Goal: Transaction & Acquisition: Subscribe to service/newsletter

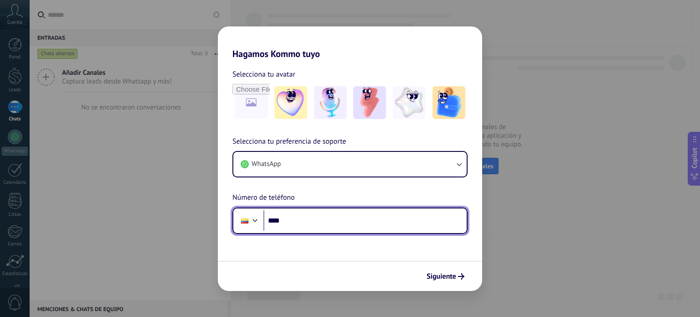
click at [325, 221] on input "****" at bounding box center [365, 220] width 203 height 21
type input "**********"
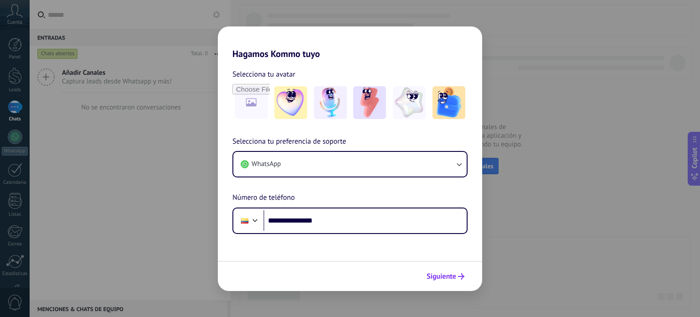
click at [439, 270] on button "Siguiente" at bounding box center [446, 277] width 46 height 16
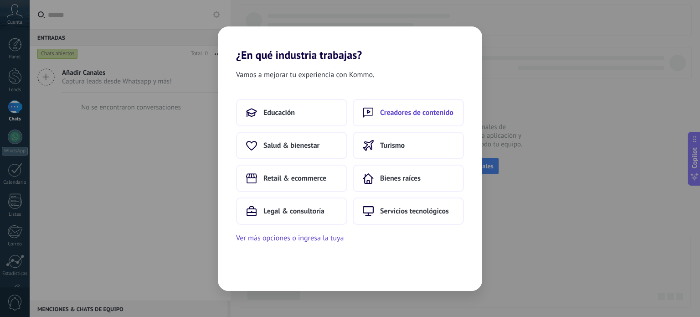
click at [394, 106] on button "Creadores de contenido" at bounding box center [408, 112] width 111 height 27
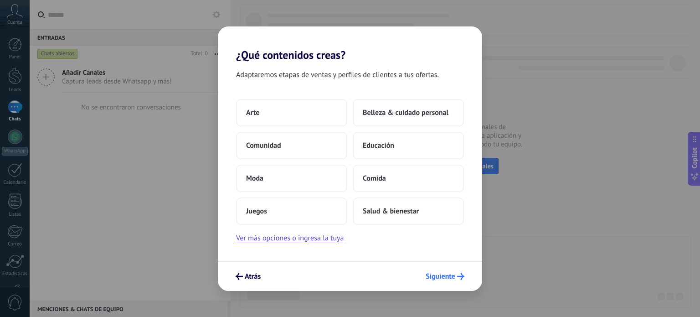
click at [436, 273] on span "Siguiente" at bounding box center [441, 276] width 30 height 6
click at [438, 275] on span "Siguiente" at bounding box center [441, 276] width 30 height 6
click at [388, 135] on button "Educación" at bounding box center [408, 145] width 111 height 27
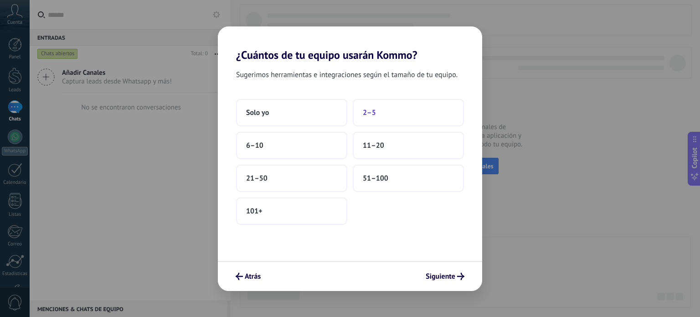
click at [384, 111] on button "2–5" at bounding box center [408, 112] width 111 height 27
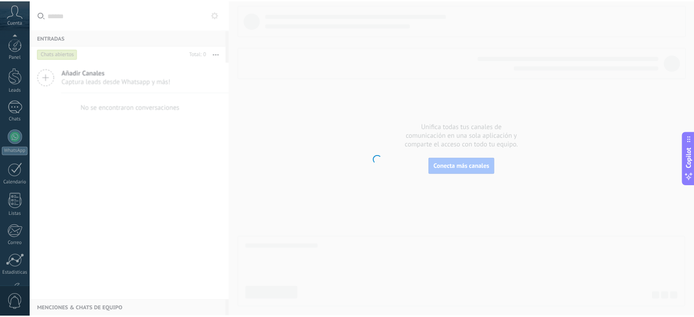
scroll to position [62, 0]
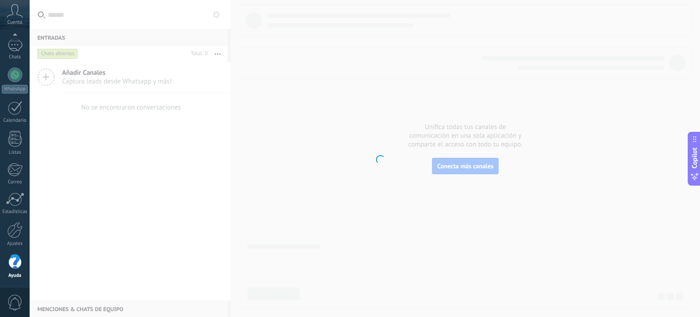
click at [13, 10] on icon at bounding box center [15, 11] width 16 height 14
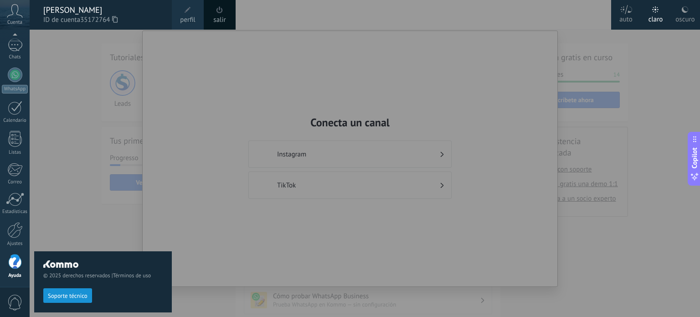
click at [125, 96] on div "© 2025 derechos reservados | Términos de uso Soporte técnico" at bounding box center [103, 173] width 138 height 287
click at [432, 26] on div at bounding box center [380, 158] width 700 height 317
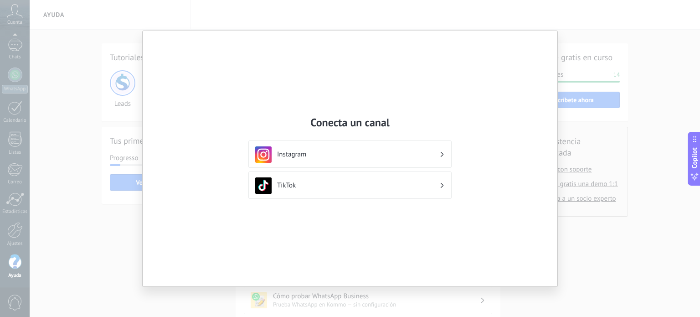
click at [592, 21] on div "Conecta un canal Instagram TikTok" at bounding box center [350, 158] width 700 height 317
click at [56, 165] on div "Conecta un canal Instagram TikTok" at bounding box center [350, 158] width 700 height 317
click at [341, 154] on h3 "Instagram" at bounding box center [358, 154] width 162 height 9
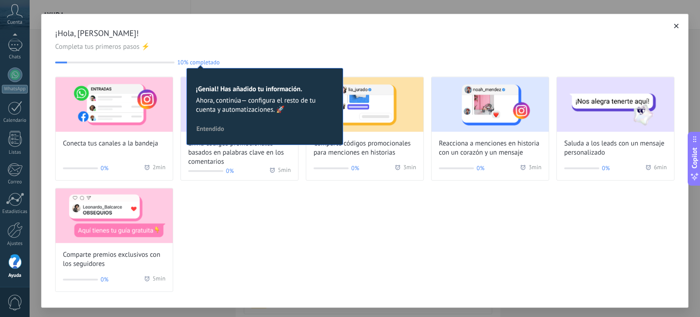
click at [675, 29] on span "button" at bounding box center [677, 26] width 5 height 6
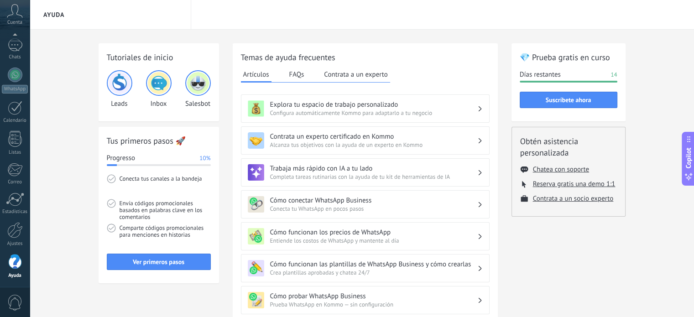
click at [67, 88] on div "Tutoriales de inicio Leads Inbox Salesbot Tus primeros pasos 🚀 Progresso 10% Co…" at bounding box center [362, 313] width 664 height 566
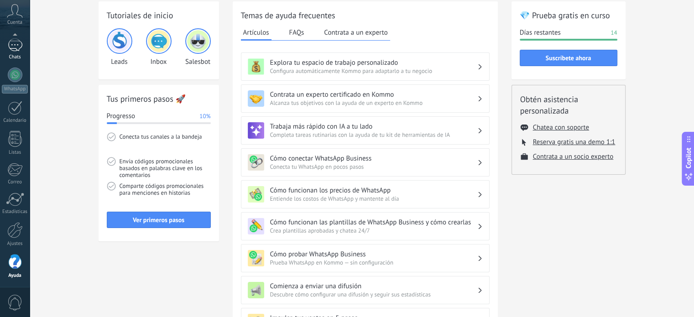
scroll to position [145, 0]
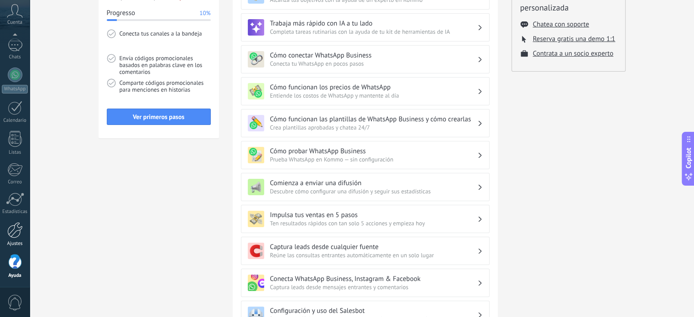
click at [11, 236] on div at bounding box center [15, 230] width 16 height 16
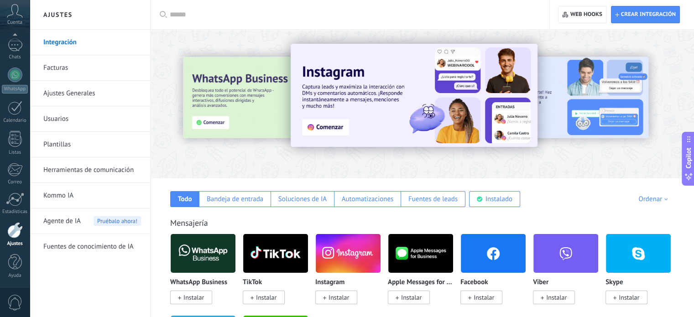
click at [92, 67] on link "Facturas" at bounding box center [92, 68] width 98 height 26
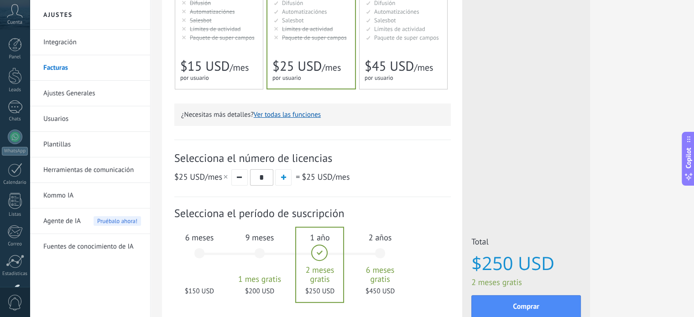
scroll to position [201, 0]
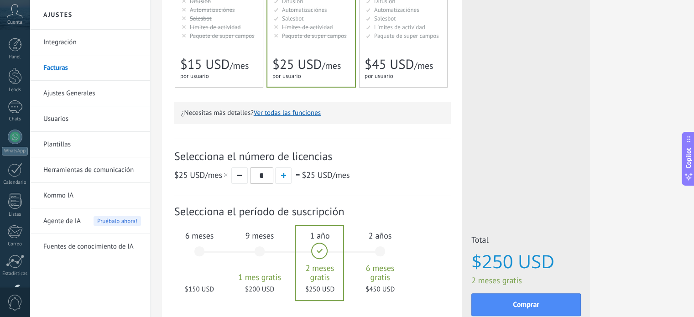
drag, startPoint x: 0, startPoint y: 0, endPoint x: 379, endPoint y: 213, distance: 435.1
click at [379, 213] on div "Detalles del plan Tu prueba gratuita con licencias ilimitadas y 10 GB de almace…" at bounding box center [312, 77] width 276 height 480
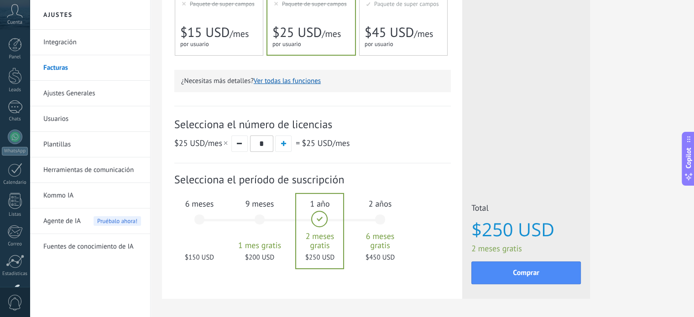
scroll to position [241, 0]
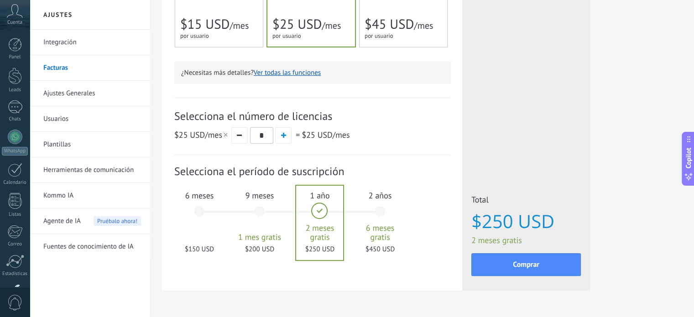
click at [337, 236] on div at bounding box center [319, 223] width 47 height 74
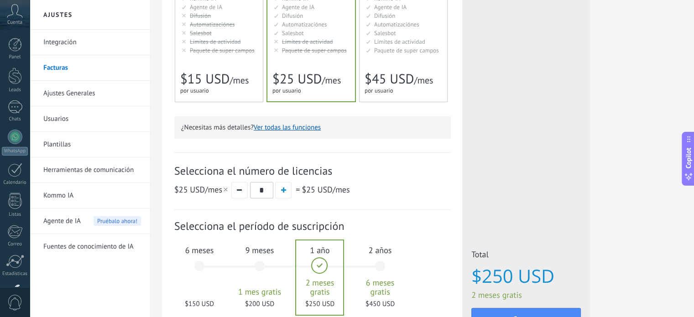
scroll to position [216, 0]
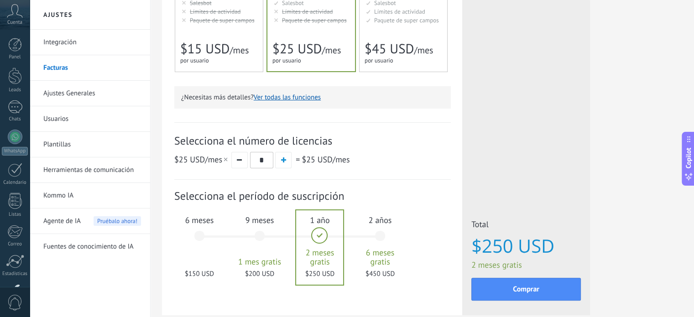
click at [259, 233] on div "9 meses 1 mes gratis $200 USD" at bounding box center [259, 240] width 49 height 64
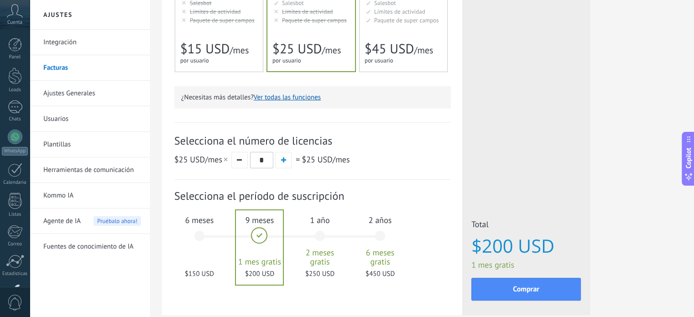
click at [203, 233] on div "6 meses $150 USD" at bounding box center [199, 240] width 49 height 64
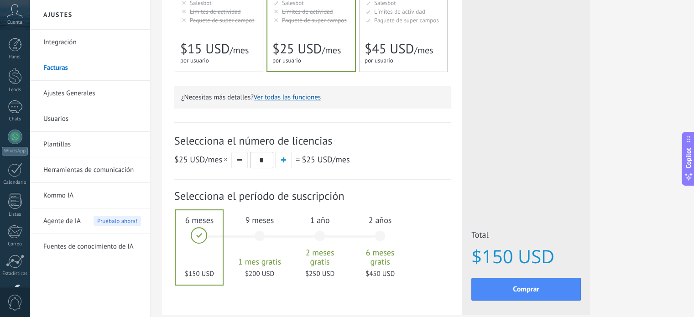
click at [319, 234] on div "1 año 2 meses gratis $250 USD" at bounding box center [319, 240] width 49 height 64
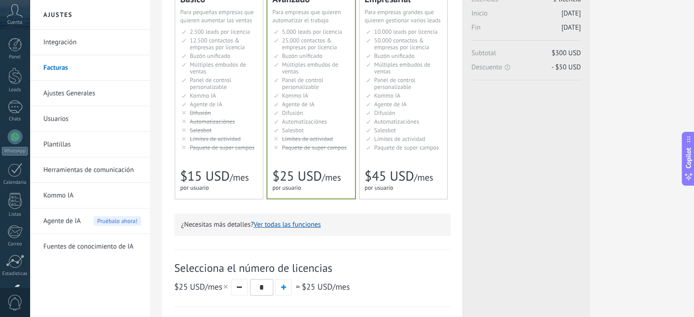
click at [398, 155] on div "Empresarial Для оптимизации процессов в крупной корпорации For large businesses…" at bounding box center [403, 94] width 88 height 210
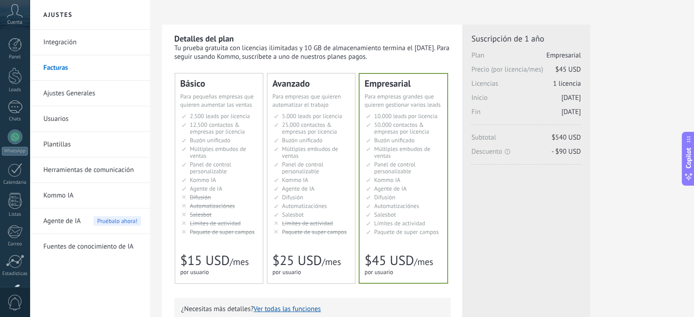
scroll to position [0, 0]
